Goal: Find specific page/section: Find specific page/section

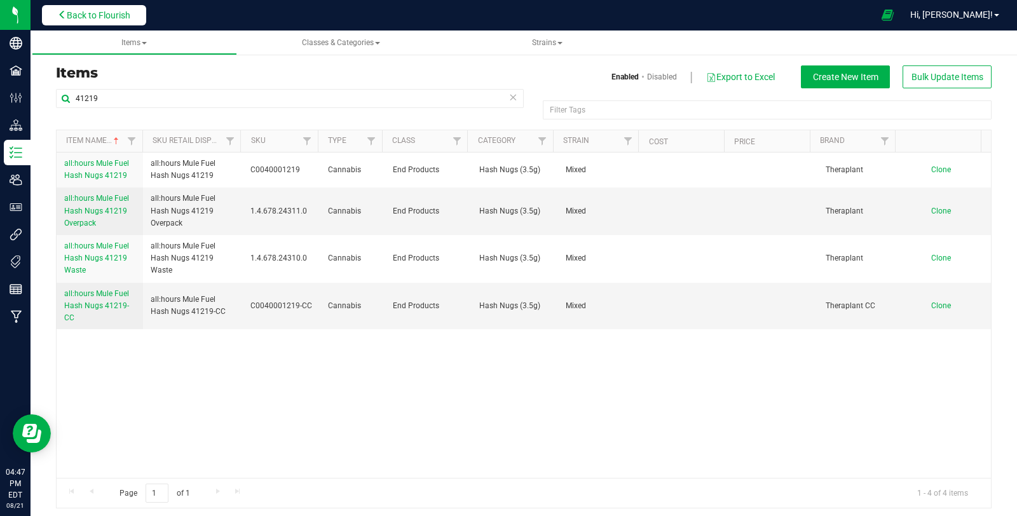
click at [102, 20] on span "Back to Flourish" at bounding box center [99, 15] width 64 height 10
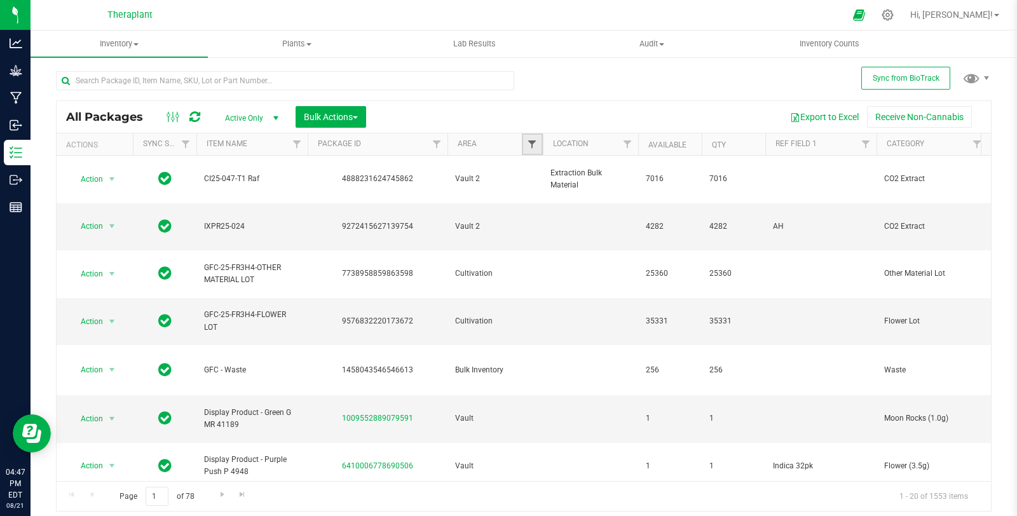
click at [532, 149] on span "Filter" at bounding box center [532, 144] width 10 height 10
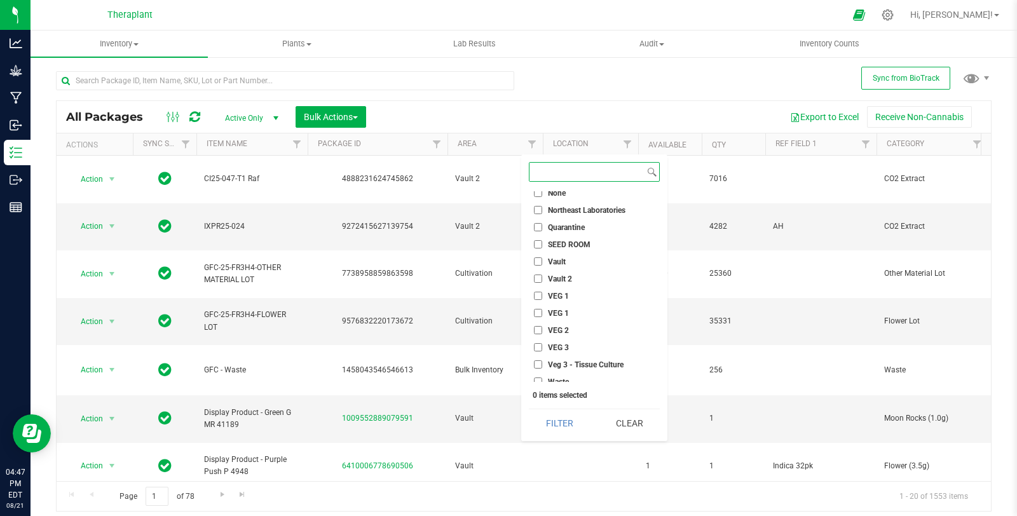
scroll to position [509, 0]
click at [563, 271] on span "Vault 2" at bounding box center [560, 274] width 24 height 8
click at [542, 271] on input "Vault 2" at bounding box center [538, 273] width 8 height 8
checkbox input "true"
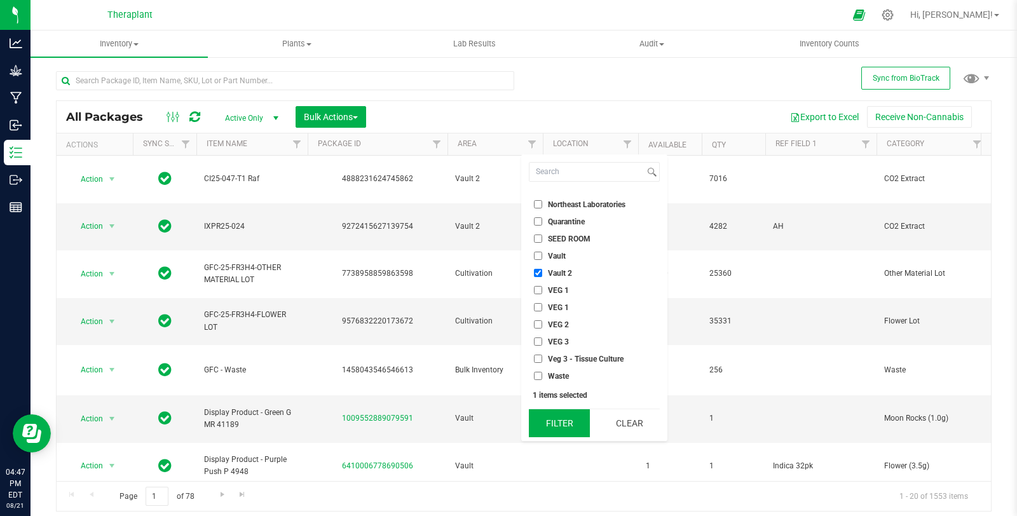
click at [576, 422] on button "Filter" at bounding box center [559, 423] width 61 height 28
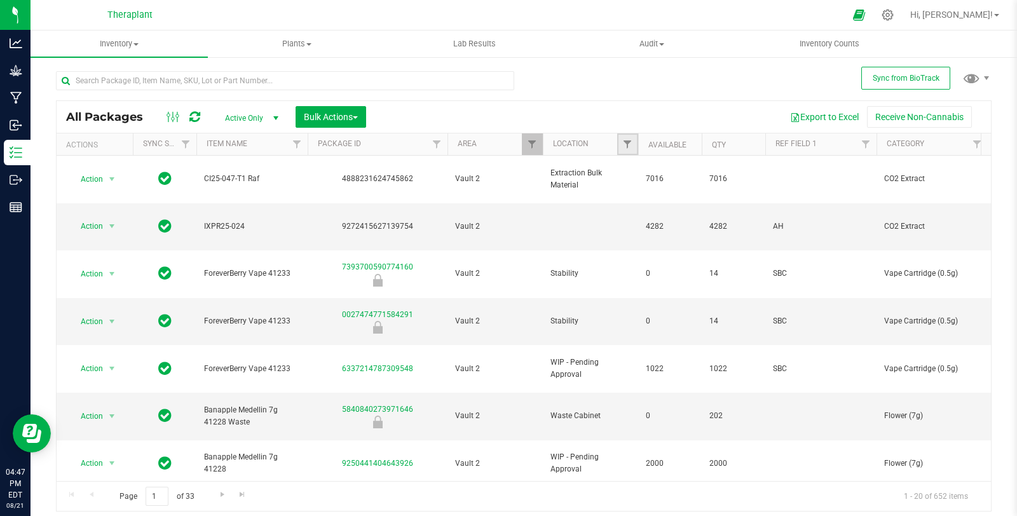
click at [624, 138] on link "Filter" at bounding box center [627, 145] width 21 height 22
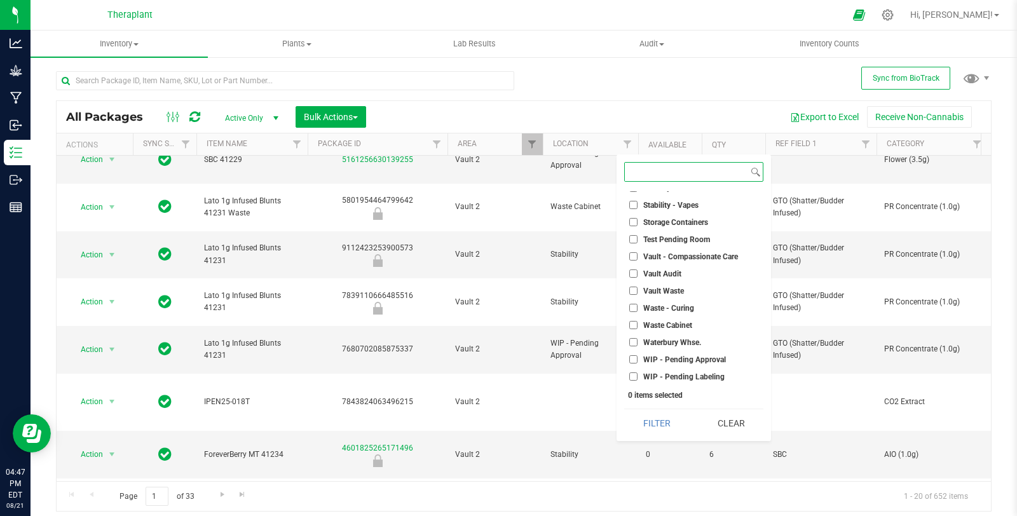
scroll to position [542, 0]
click at [697, 356] on span "WIP - Pending Approval" at bounding box center [684, 360] width 83 height 8
click at [638, 355] on input "WIP - Pending Approval" at bounding box center [633, 359] width 8 height 8
checkbox input "true"
click at [701, 378] on span "WIP - Pending Labeling" at bounding box center [683, 377] width 81 height 8
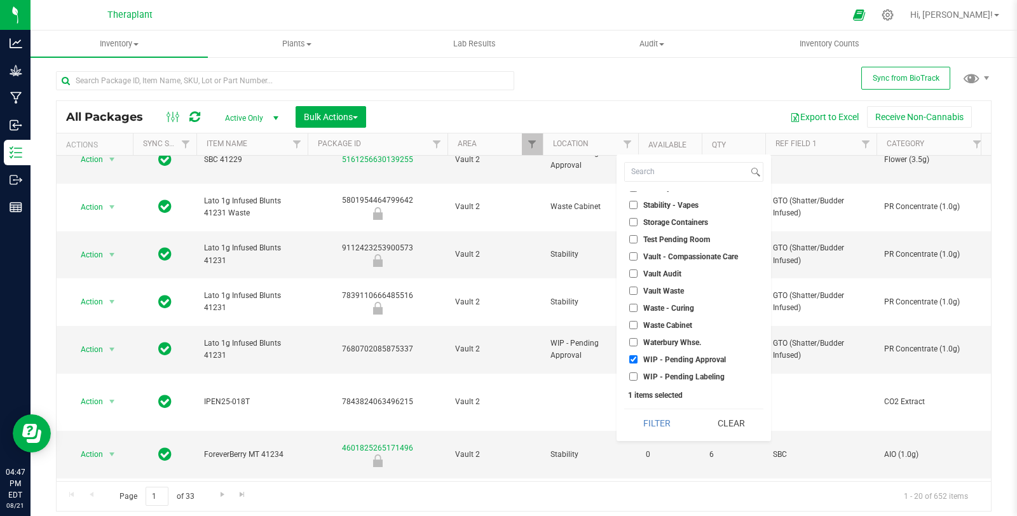
click at [638, 378] on input "WIP - Pending Labeling" at bounding box center [633, 377] width 8 height 8
checkbox input "true"
click at [662, 419] on button "Filter" at bounding box center [656, 423] width 65 height 28
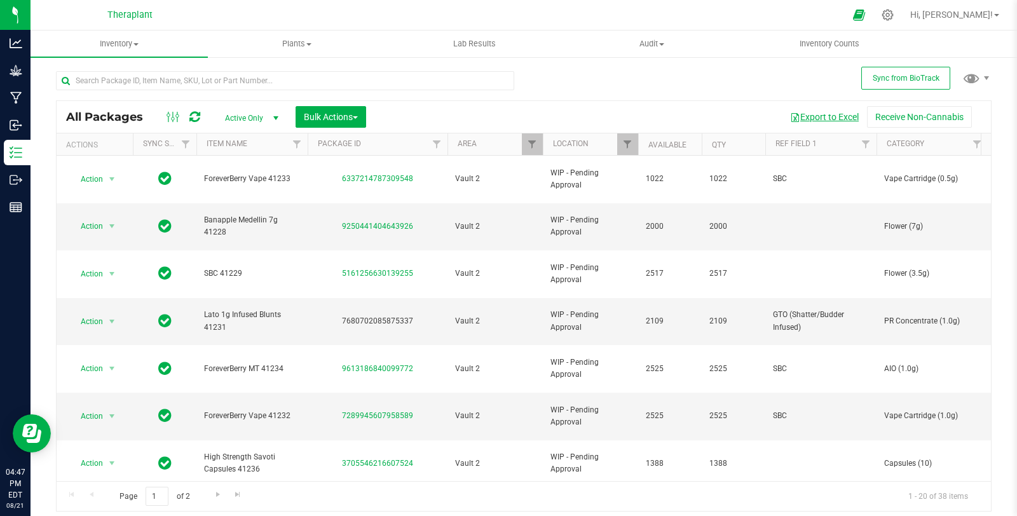
click at [812, 116] on button "Export to Excel" at bounding box center [824, 117] width 85 height 22
click at [634, 144] on link "Filter" at bounding box center [627, 145] width 21 height 22
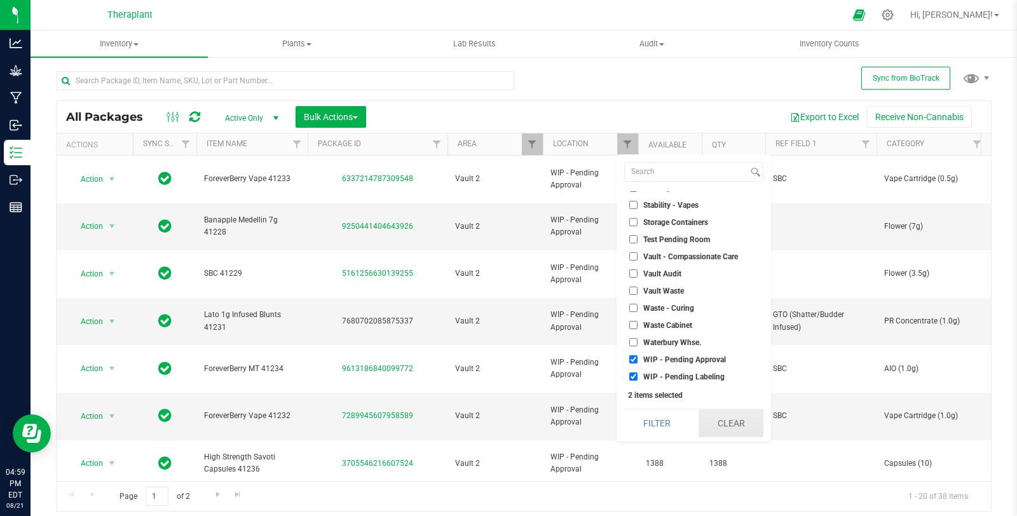
click at [742, 428] on button "Clear" at bounding box center [731, 423] width 65 height 28
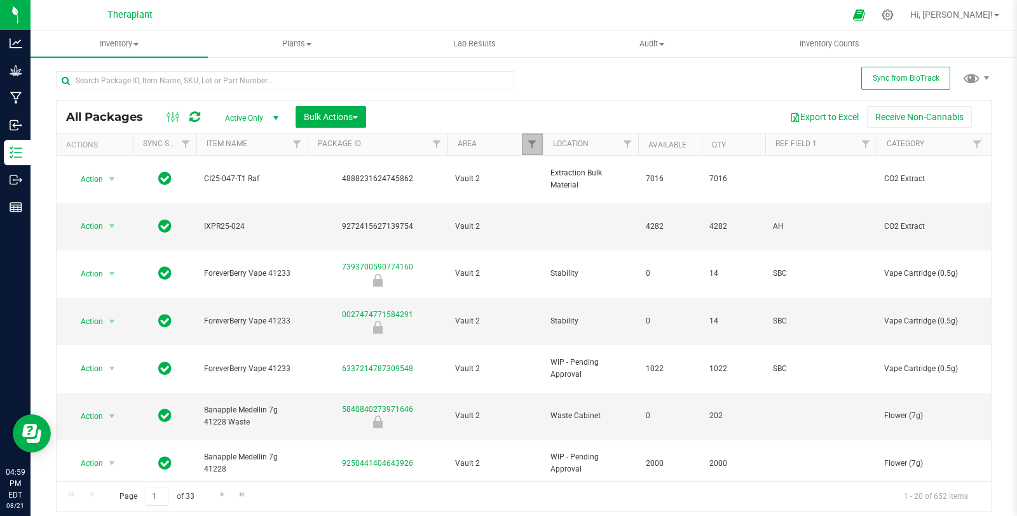
click at [535, 146] on span "Filter" at bounding box center [532, 144] width 10 height 10
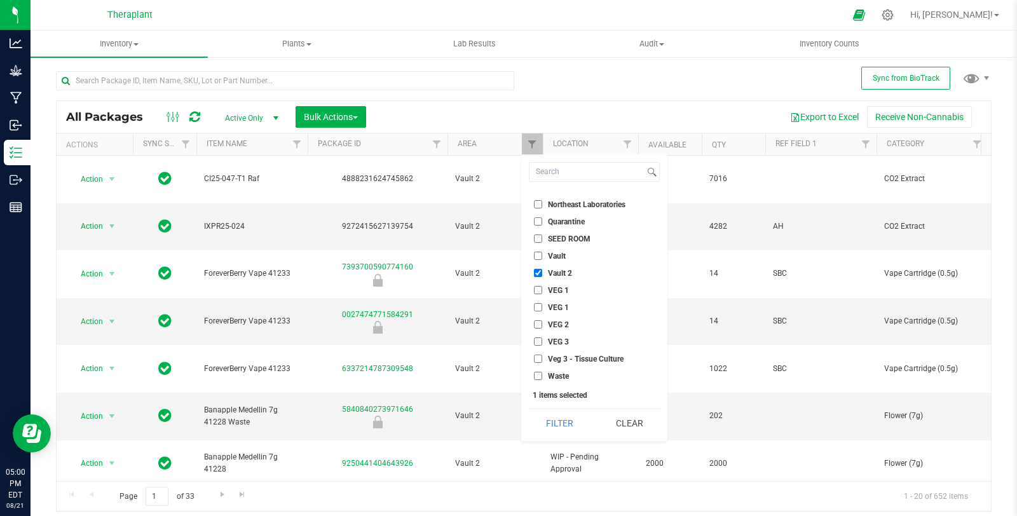
click at [548, 270] on span "Vault 2" at bounding box center [560, 274] width 24 height 8
click at [542, 269] on input "Vault 2" at bounding box center [538, 273] width 8 height 8
checkbox input "false"
click at [556, 249] on li "Vault" at bounding box center [594, 255] width 131 height 13
click at [541, 254] on input "Vault" at bounding box center [538, 256] width 8 height 8
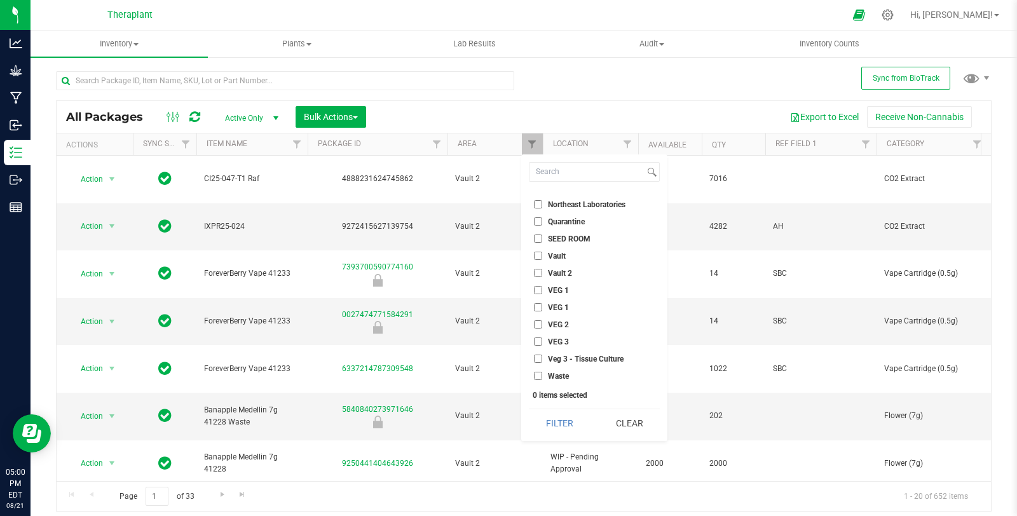
checkbox input "true"
click at [561, 427] on button "Filter" at bounding box center [559, 423] width 61 height 28
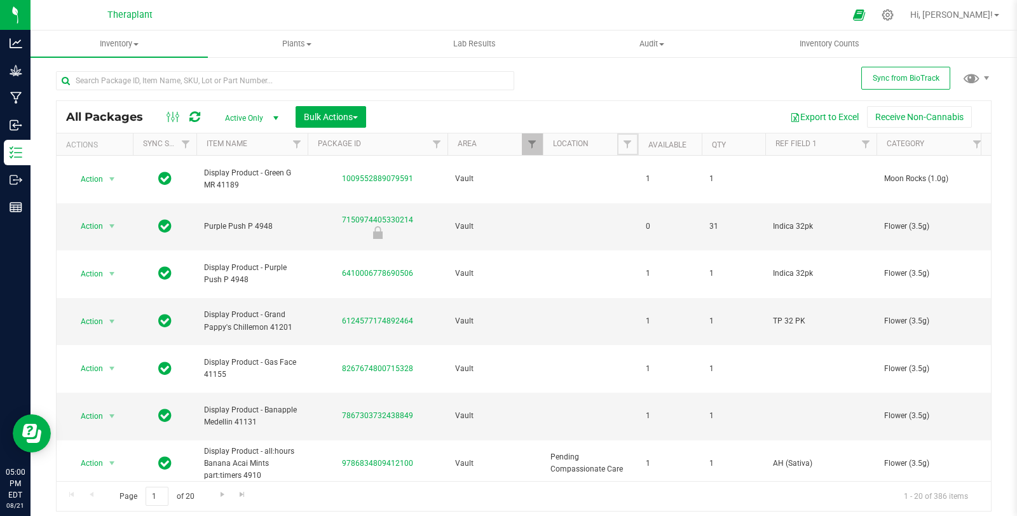
click at [628, 143] on span "Filter" at bounding box center [627, 144] width 10 height 10
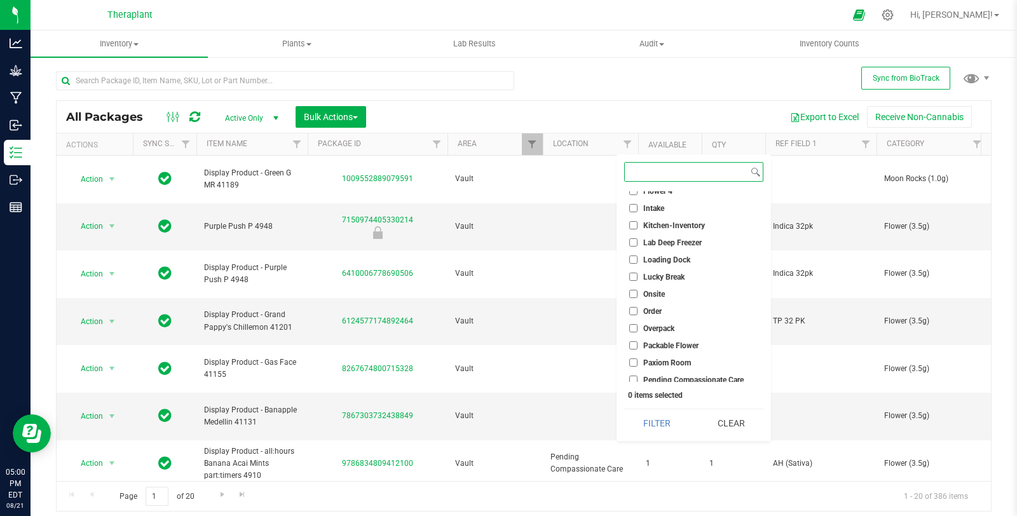
scroll to position [119, 0]
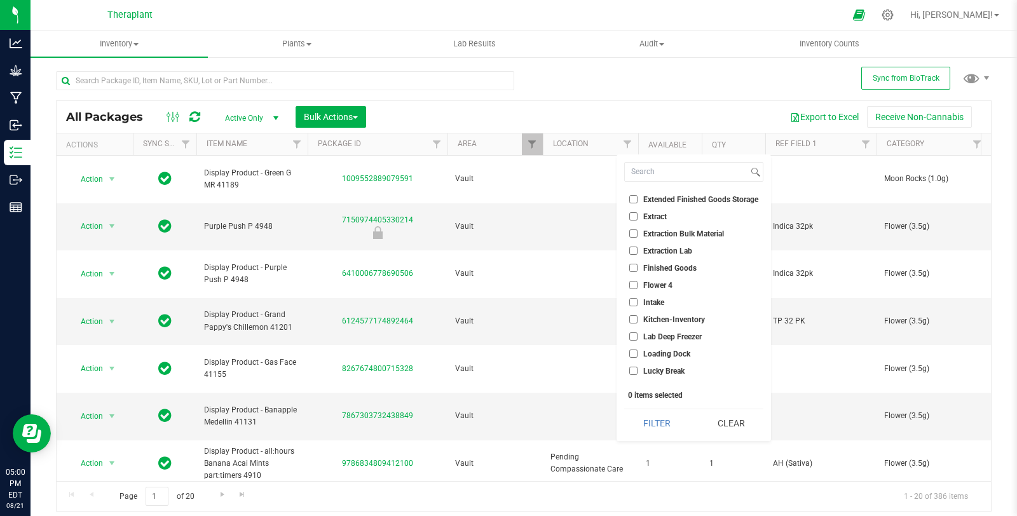
click at [685, 268] on span "Finished Goods" at bounding box center [669, 268] width 53 height 8
click at [638, 268] on input "Finished Goods" at bounding box center [633, 268] width 8 height 8
checkbox input "true"
click at [673, 428] on button "Filter" at bounding box center [656, 423] width 65 height 28
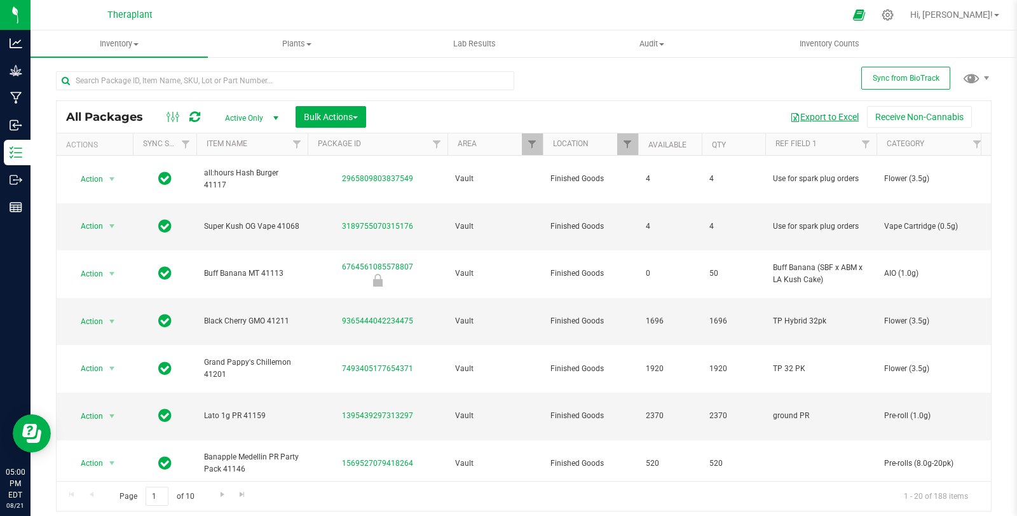
click at [837, 113] on button "Export to Excel" at bounding box center [824, 117] width 85 height 22
click at [629, 139] on span "Filter" at bounding box center [627, 144] width 10 height 10
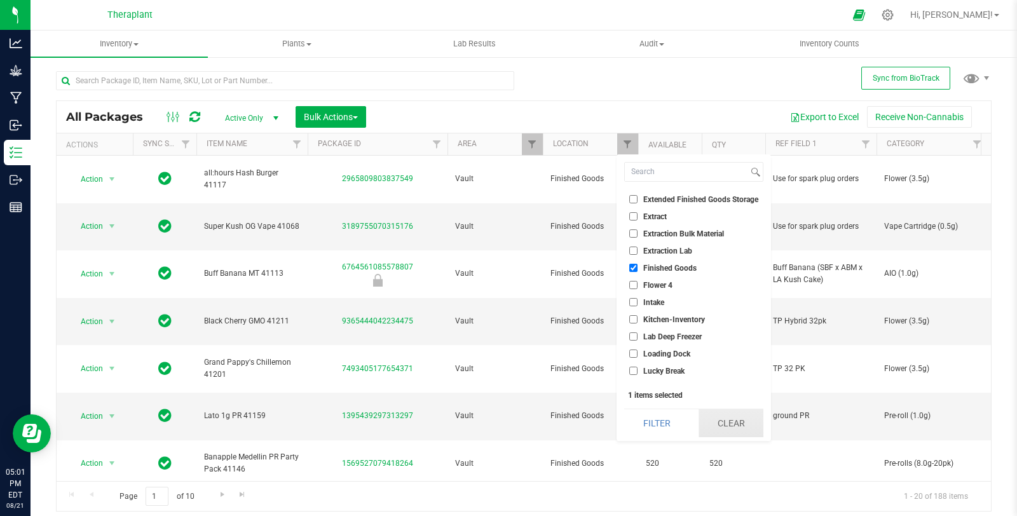
click at [748, 420] on button "Clear" at bounding box center [731, 423] width 65 height 28
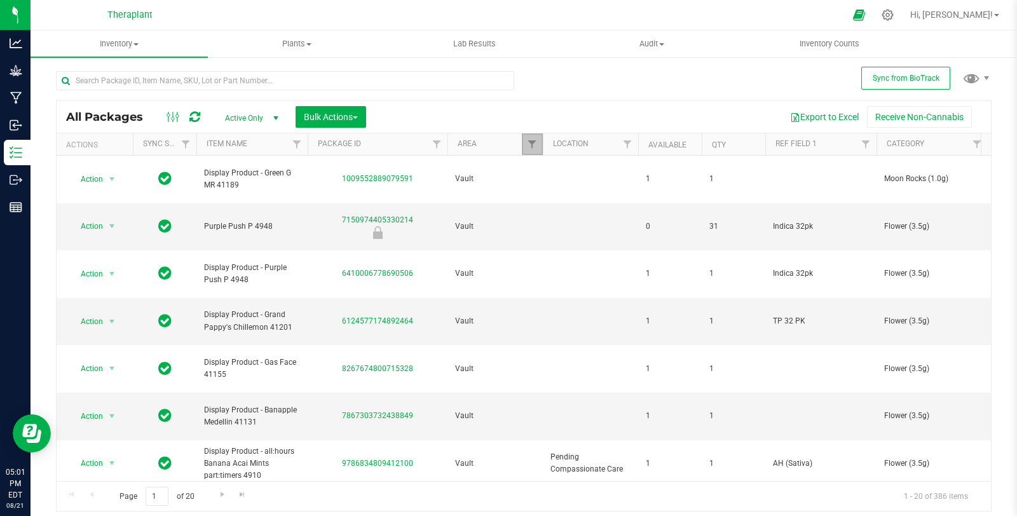
click at [536, 144] on span "Filter" at bounding box center [532, 144] width 10 height 10
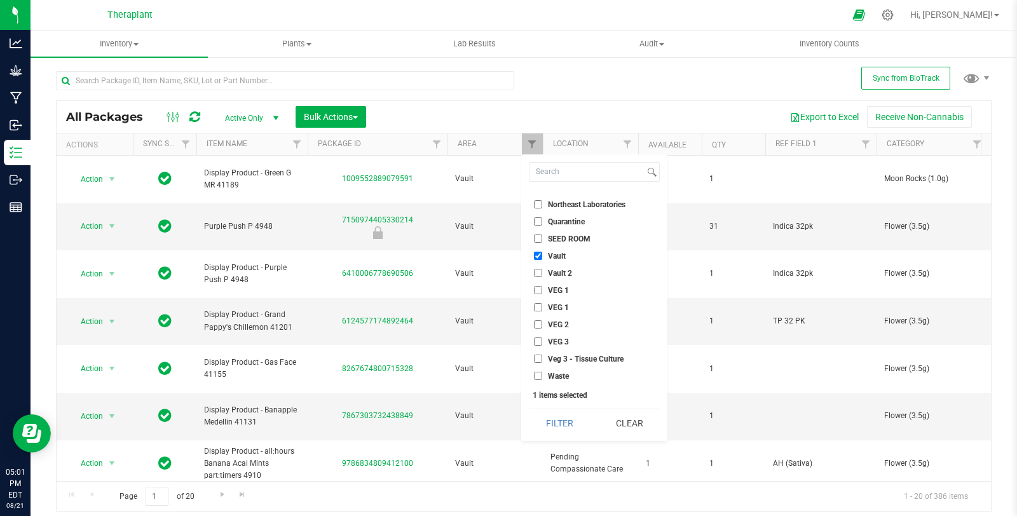
click at [550, 252] on span "Vault" at bounding box center [557, 256] width 18 height 8
click at [542, 252] on input "Vault" at bounding box center [538, 256] width 8 height 8
checkbox input "false"
click at [557, 270] on span "Vault 2" at bounding box center [560, 274] width 24 height 8
click at [542, 269] on input "Vault 2" at bounding box center [538, 273] width 8 height 8
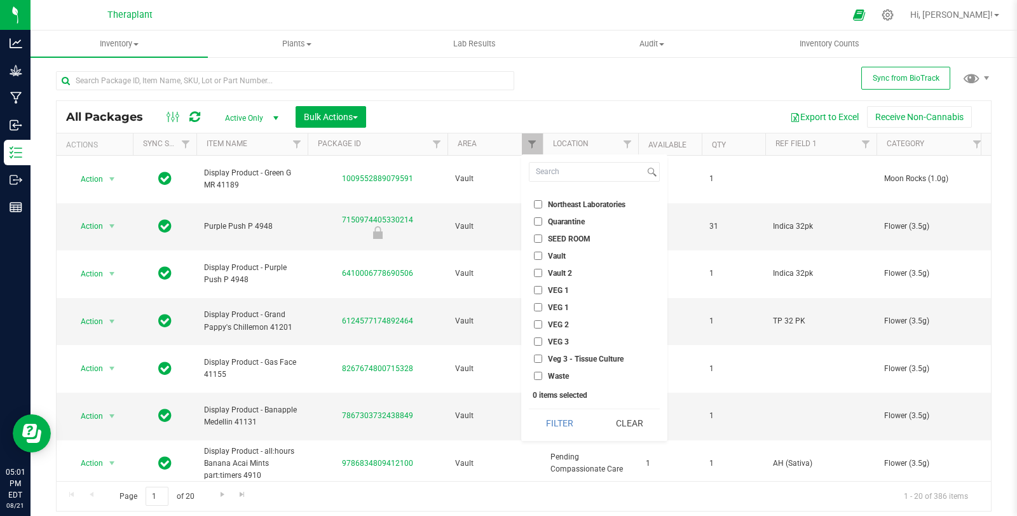
checkbox input "true"
click at [563, 425] on button "Filter" at bounding box center [559, 423] width 61 height 28
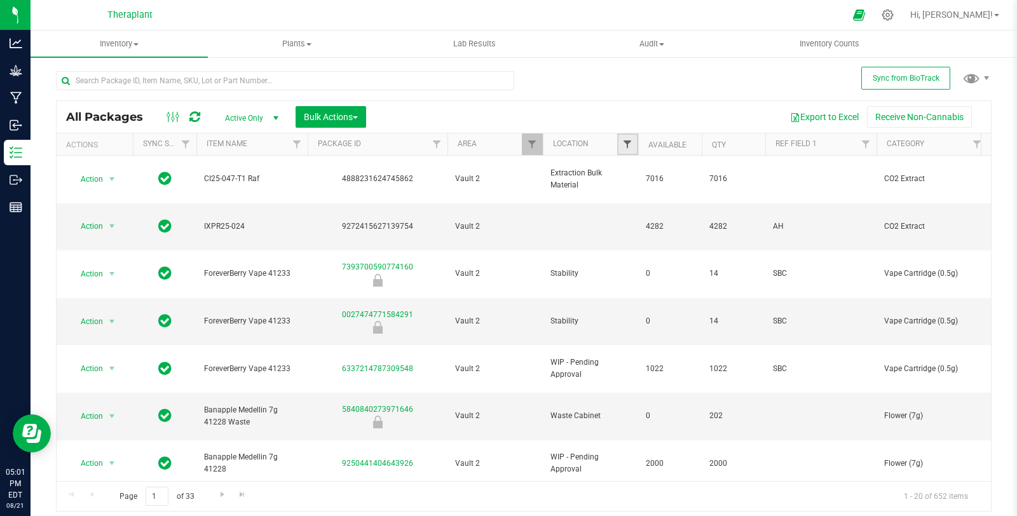
click at [628, 147] on span "Filter" at bounding box center [627, 144] width 10 height 10
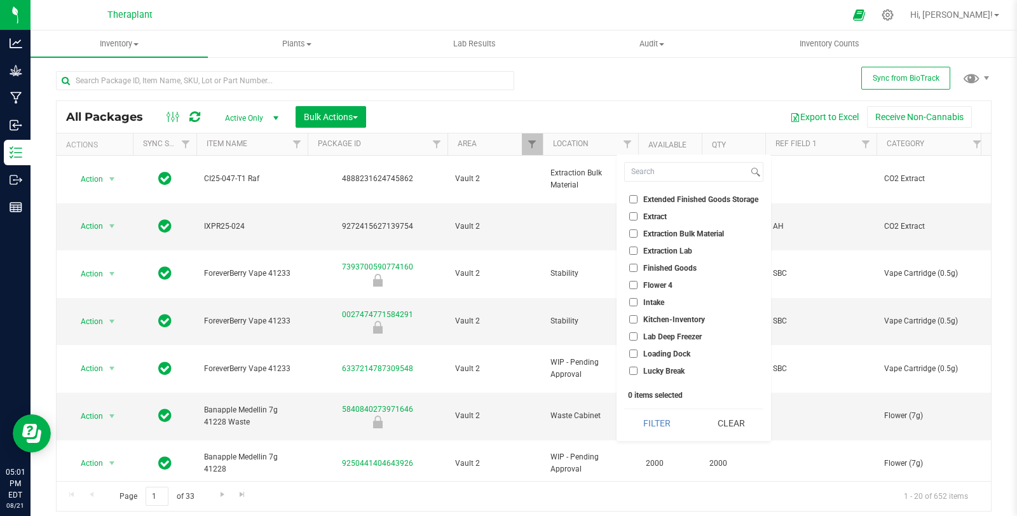
click at [690, 196] on span "Extended Finished Goods Storage" at bounding box center [700, 200] width 115 height 8
click at [638, 196] on input "Extended Finished Goods Storage" at bounding box center [633, 199] width 8 height 8
checkbox input "true"
click at [663, 419] on button "Filter" at bounding box center [656, 423] width 65 height 28
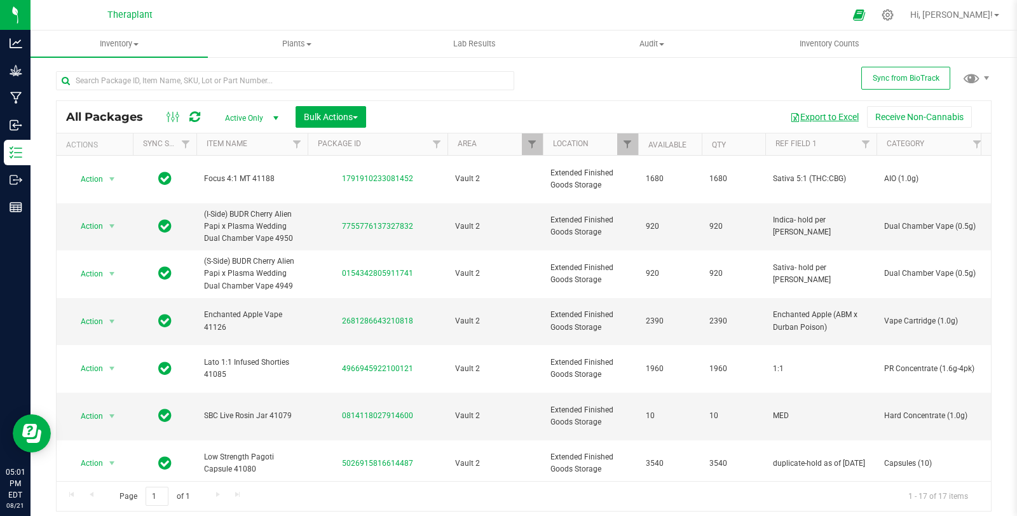
click at [821, 117] on button "Export to Excel" at bounding box center [824, 117] width 85 height 22
click at [190, 94] on div at bounding box center [285, 85] width 458 height 29
click at [189, 88] on input "text" at bounding box center [285, 80] width 458 height 19
paste input "Black Cherry GMO CR 41220"
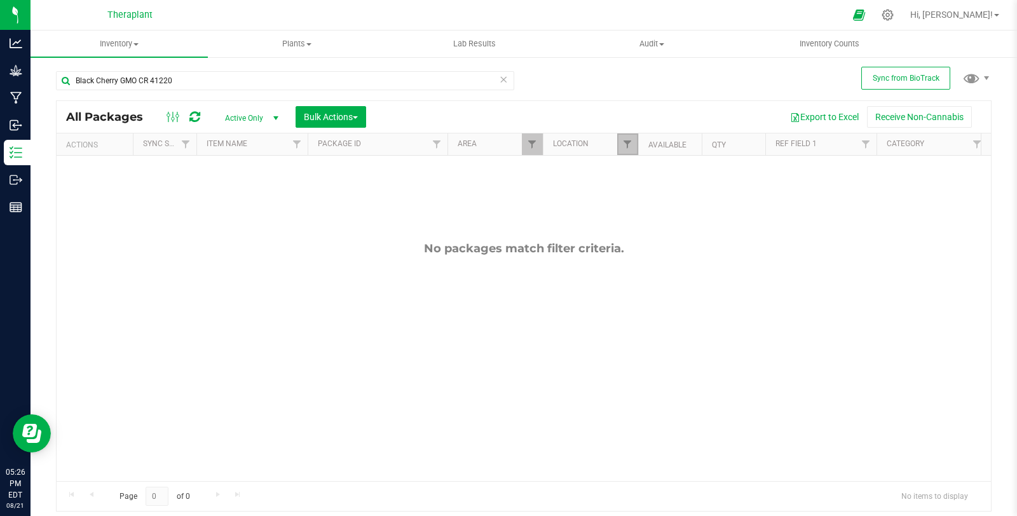
click at [619, 143] on link "Filter" at bounding box center [627, 145] width 21 height 22
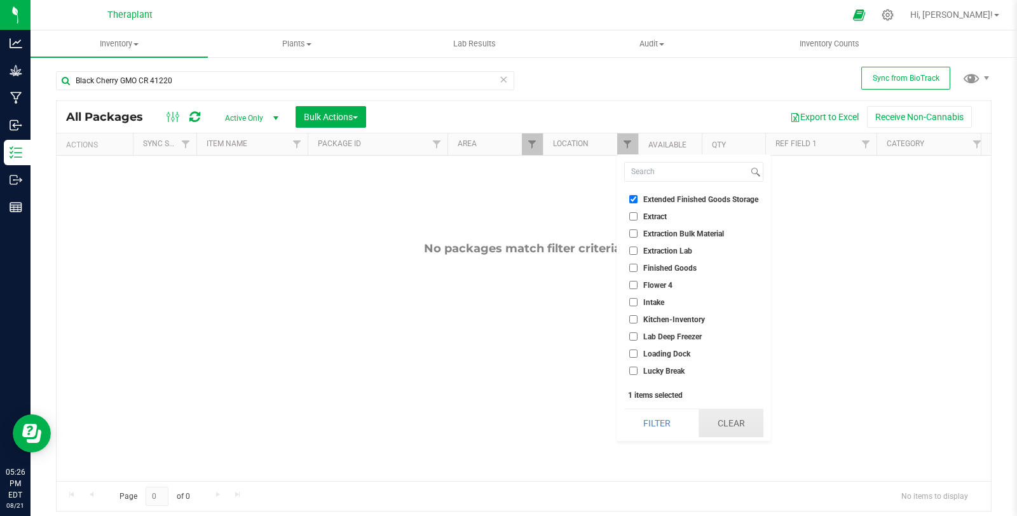
click at [750, 427] on button "Clear" at bounding box center [731, 423] width 65 height 28
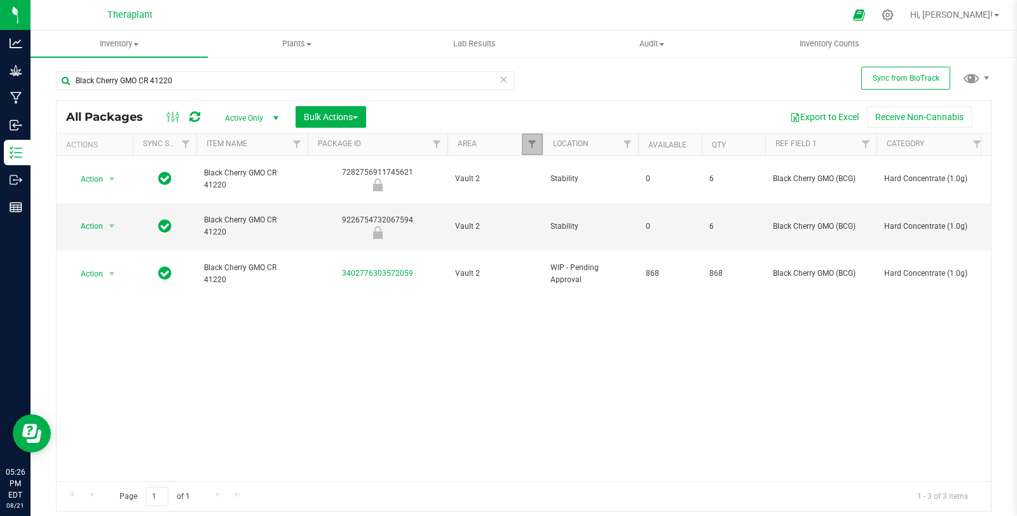
drag, startPoint x: 526, startPoint y: 145, endPoint x: 538, endPoint y: 161, distance: 20.0
click at [526, 145] on link "Filter" at bounding box center [532, 145] width 21 height 22
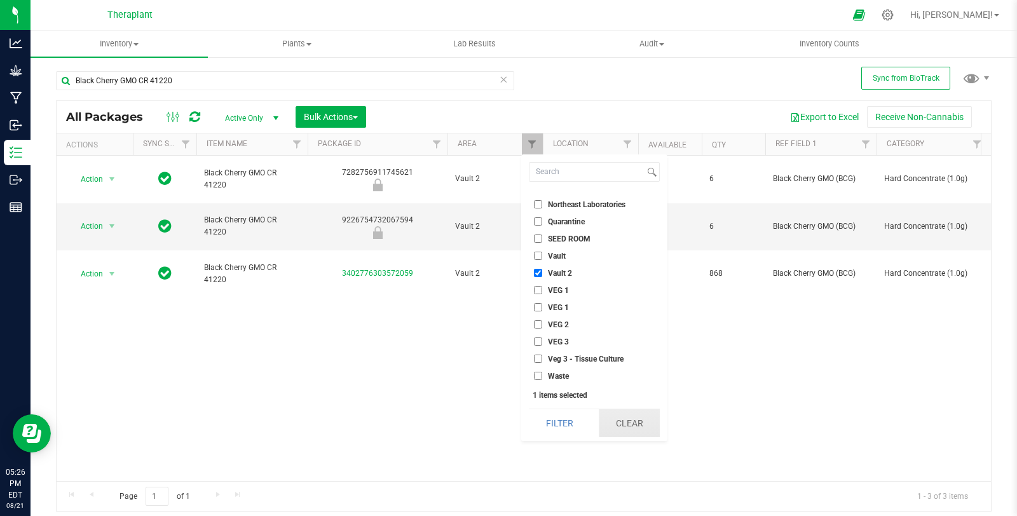
click at [643, 432] on button "Clear" at bounding box center [629, 423] width 61 height 28
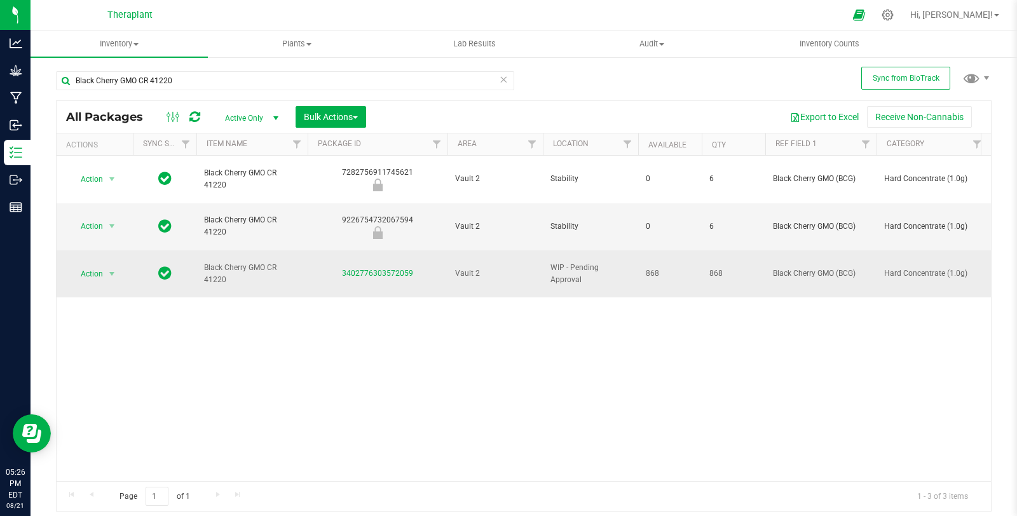
drag, startPoint x: 324, startPoint y: 242, endPoint x: 429, endPoint y: 247, distance: 104.4
click at [429, 268] on div "3402776303572059" at bounding box center [378, 274] width 144 height 12
copy link "3402776303572059"
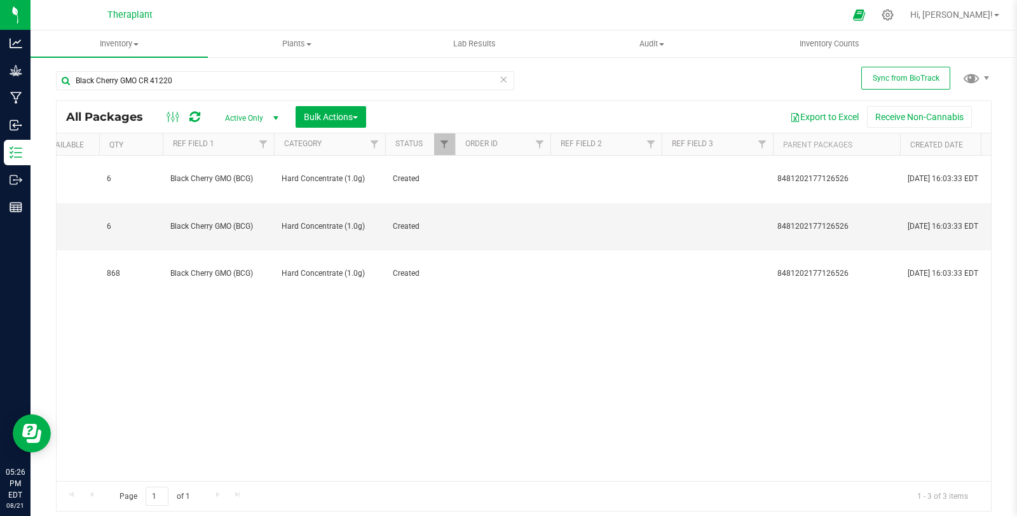
scroll to position [0, 631]
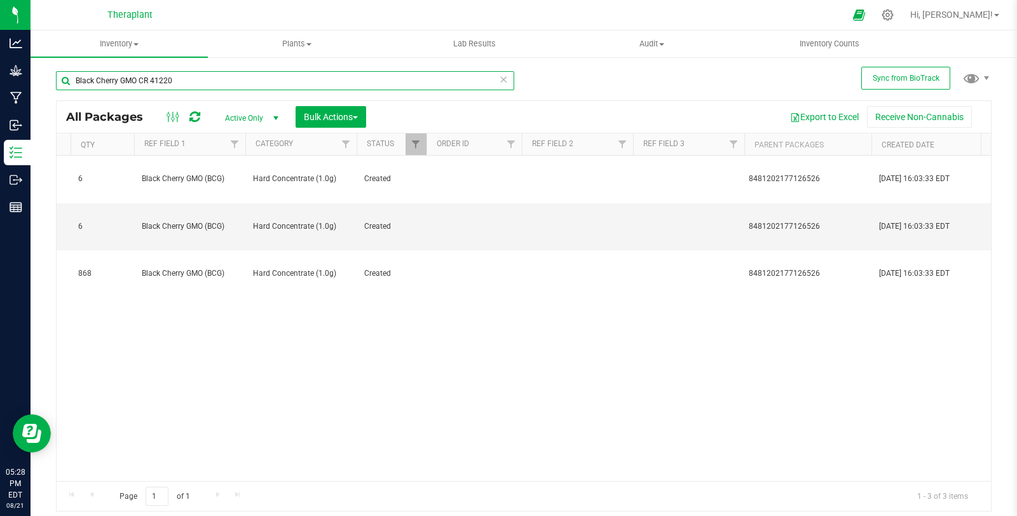
drag, startPoint x: 179, startPoint y: 73, endPoint x: 48, endPoint y: 83, distance: 131.3
click at [48, 83] on div "Sync from BioTrack Black Cherry GMO CR 41220 All Packages Active Only Active On…" at bounding box center [524, 250] width 987 height 388
paste input "Grand Pappy's Chillemon 7g 41202"
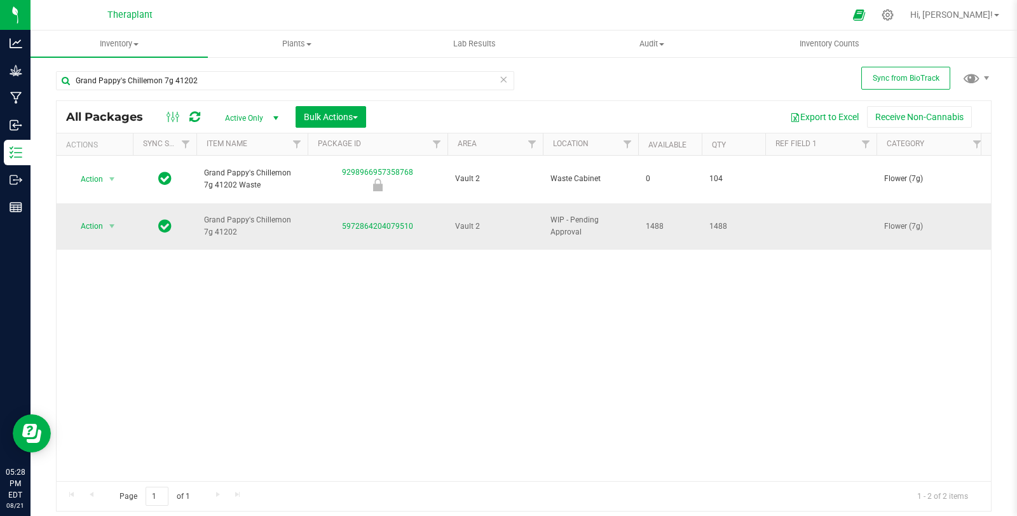
drag, startPoint x: 339, startPoint y: 207, endPoint x: 433, endPoint y: 212, distance: 94.2
click at [433, 221] on div "5972864204079510" at bounding box center [378, 227] width 144 height 12
copy link "5972864204079510"
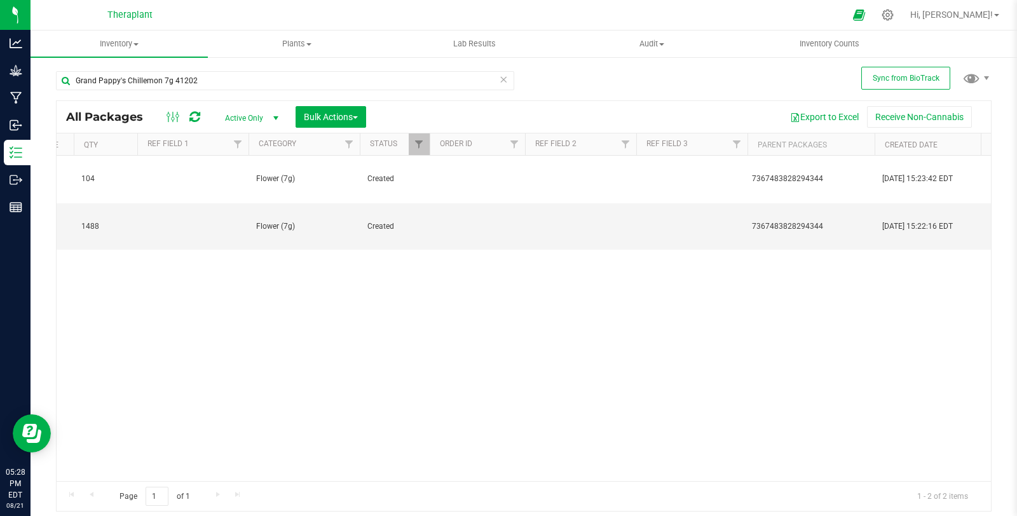
scroll to position [0, 668]
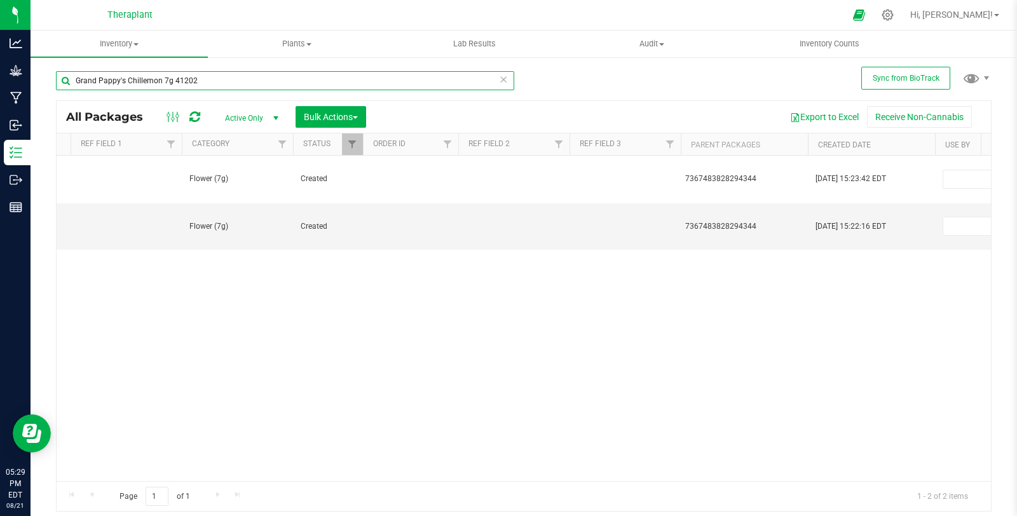
drag, startPoint x: 217, startPoint y: 81, endPoint x: 60, endPoint y: 85, distance: 157.1
click at [61, 85] on input "Grand Pappy's Chillemon 7g 41202" at bounding box center [285, 80] width 458 height 19
paste input "Fever Dream Rosin 41221"
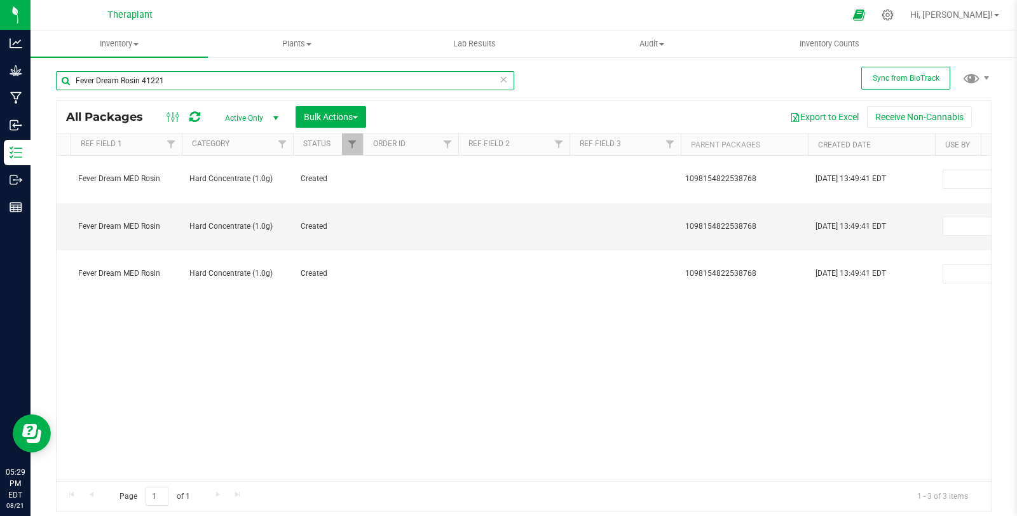
type input "Fever Dream Rosin 41221"
click at [592, 341] on div "Action Action Edit attributes Global inventory Locate package Package audit log…" at bounding box center [524, 319] width 935 height 326
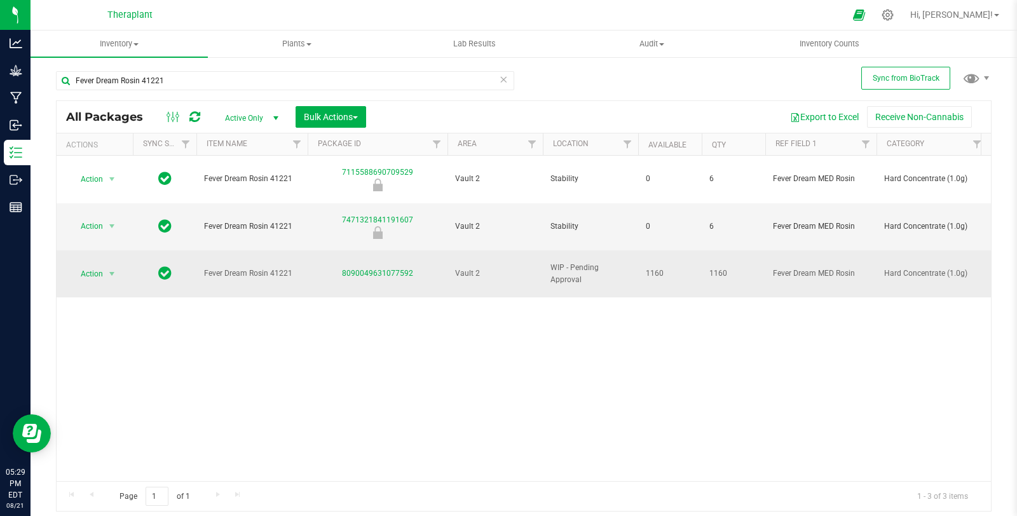
drag, startPoint x: 335, startPoint y: 250, endPoint x: 432, endPoint y: 256, distance: 97.5
click at [432, 256] on td "8090049631077592" at bounding box center [378, 273] width 140 height 47
copy link "8090049631077592"
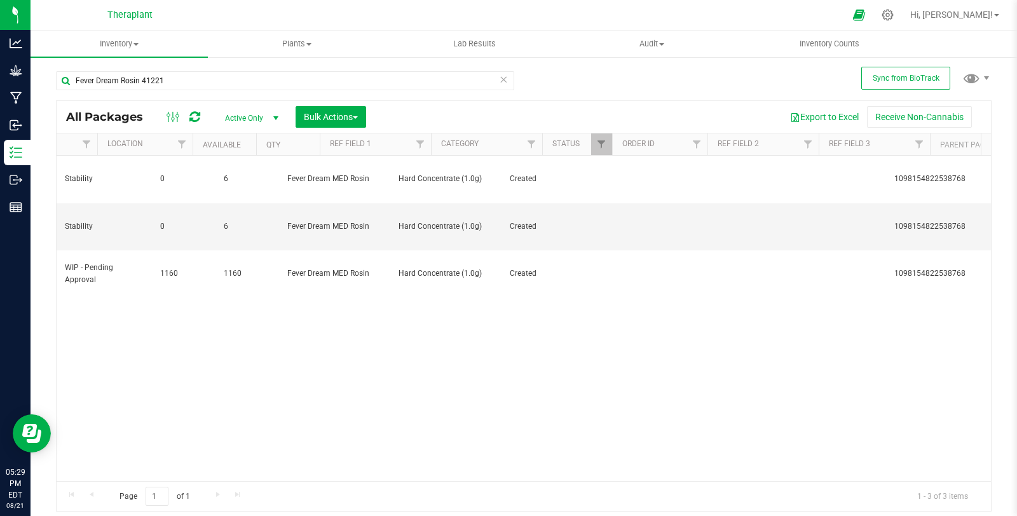
scroll to position [0, 596]
